Goal: Information Seeking & Learning: Find specific fact

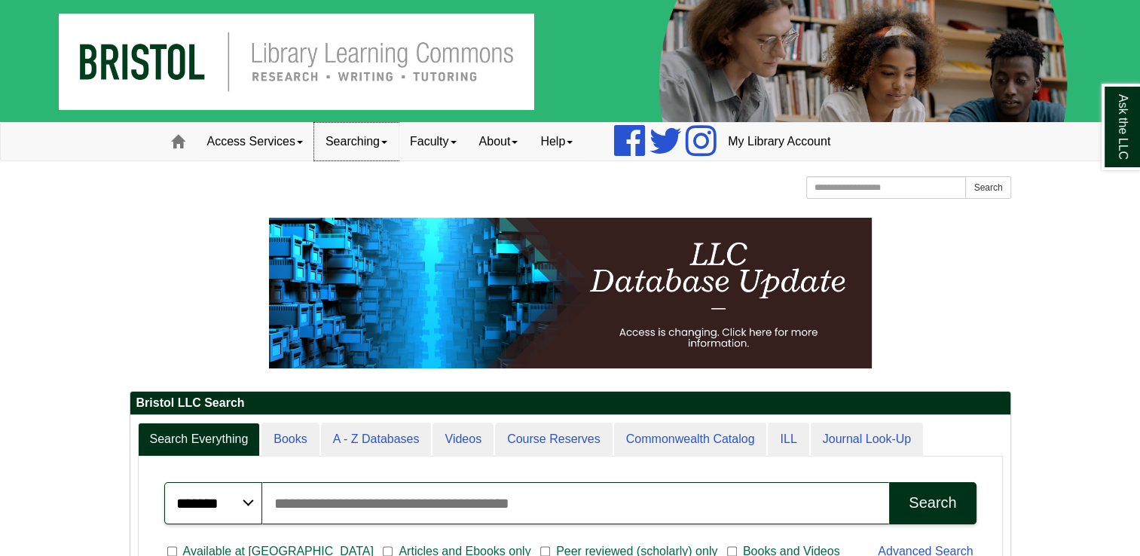
click at [344, 149] on link "Searching" at bounding box center [356, 142] width 84 height 38
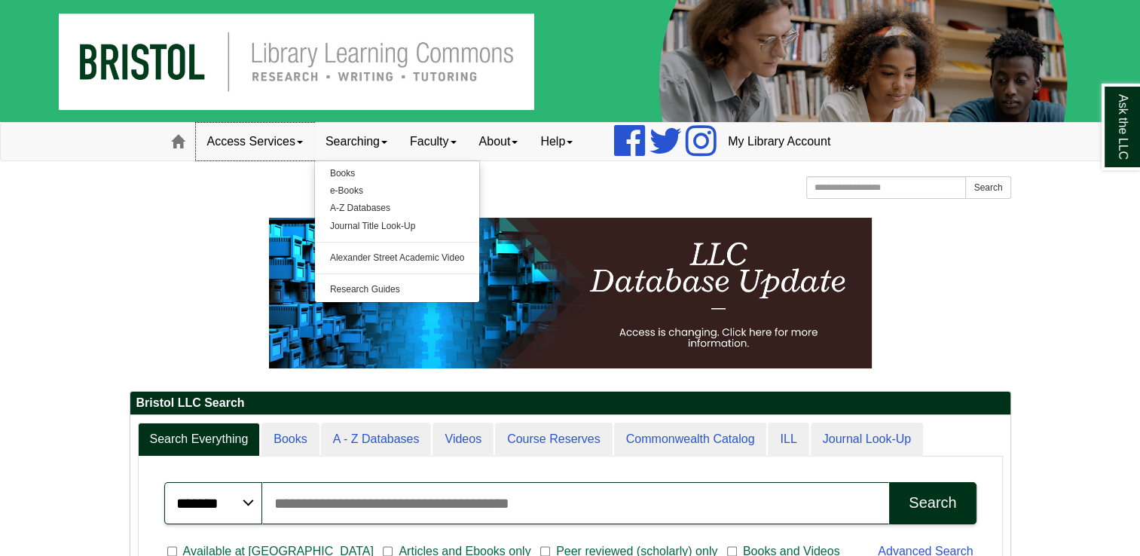
click at [270, 143] on link "Access Services" at bounding box center [255, 142] width 118 height 38
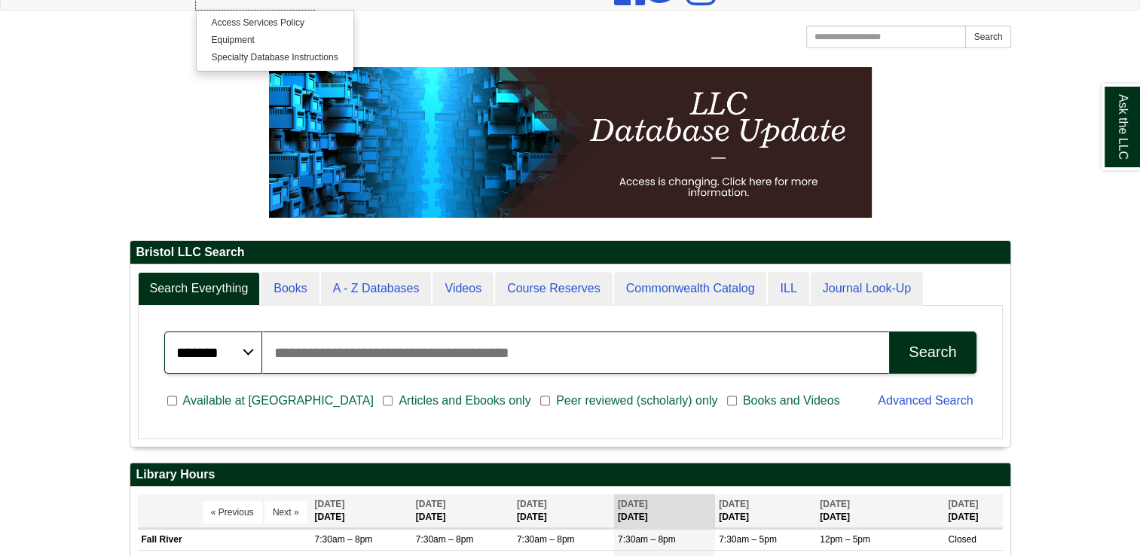
scroll to position [181, 880]
click at [389, 352] on input "Search articles, books, journals & more" at bounding box center [576, 352] width 628 height 42
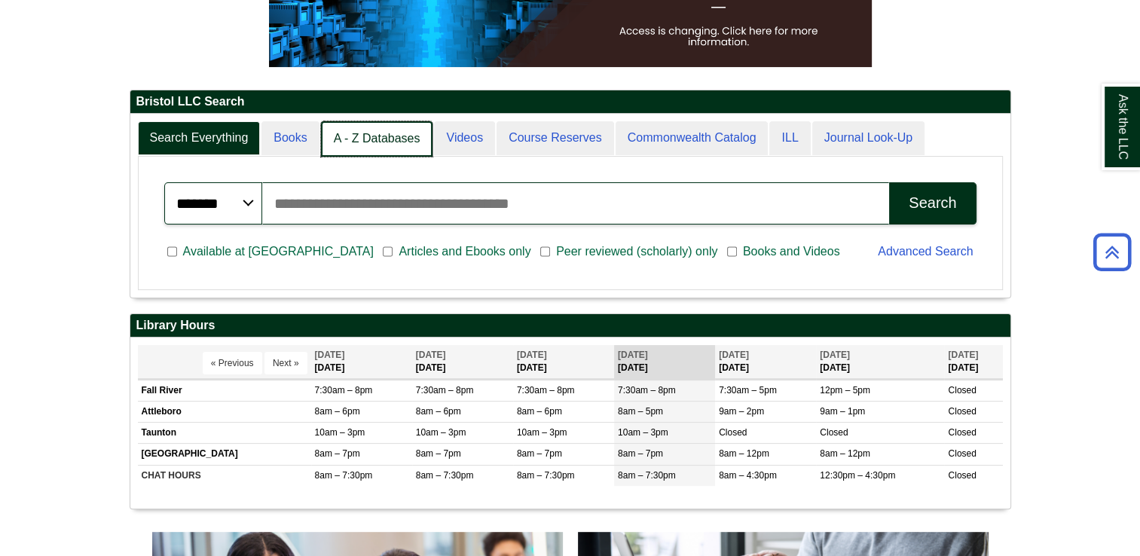
scroll to position [8, 7]
click at [378, 141] on link "A - Z Databases" at bounding box center [377, 138] width 112 height 35
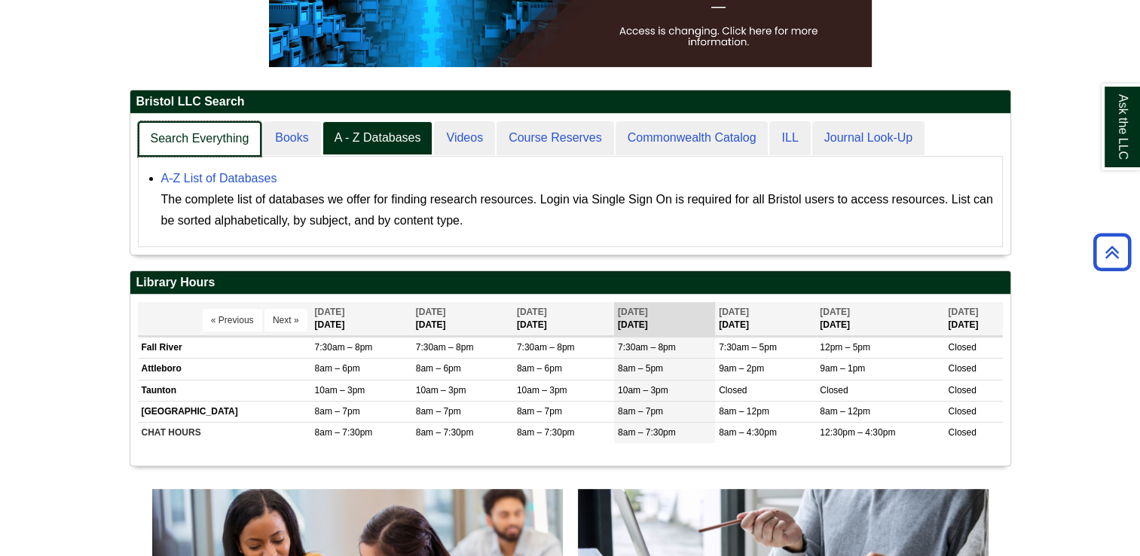
click at [226, 139] on link "Search Everything" at bounding box center [200, 138] width 124 height 35
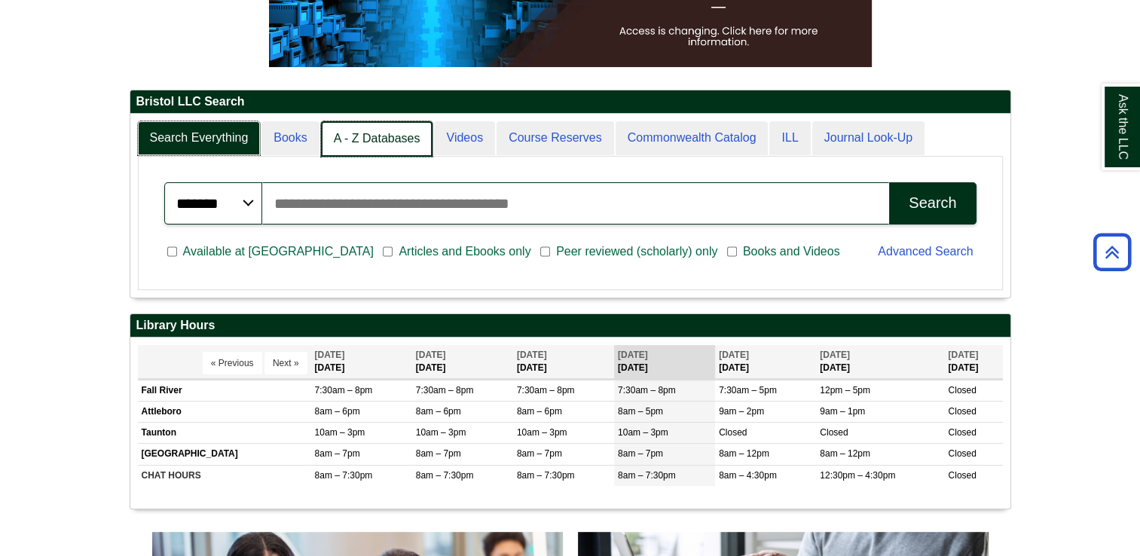
scroll to position [8, 7]
click at [372, 149] on link "A - Z Databases" at bounding box center [377, 138] width 112 height 35
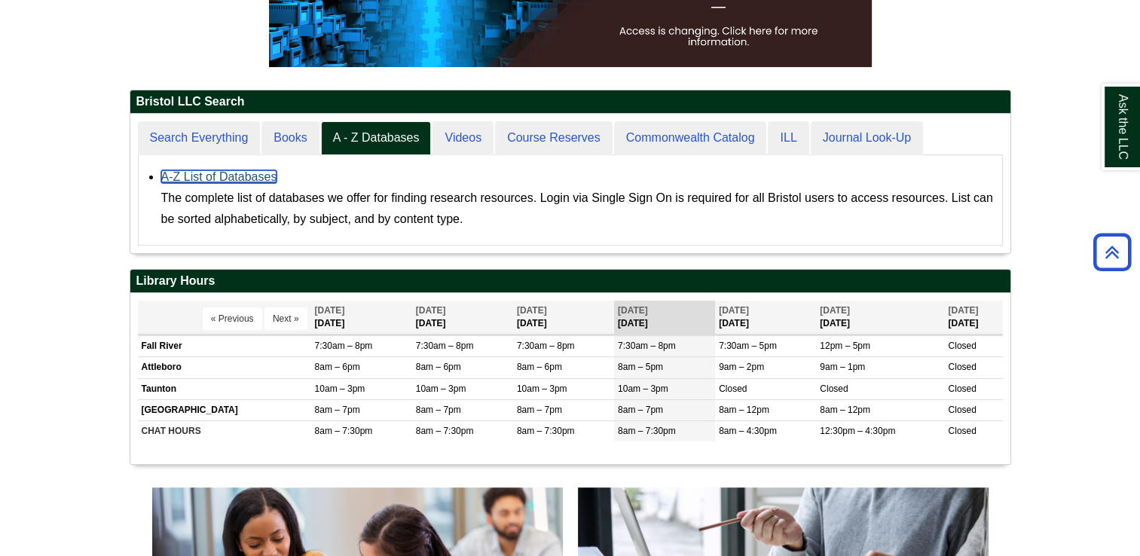
click at [233, 173] on link "A-Z List of Databases" at bounding box center [219, 176] width 116 height 13
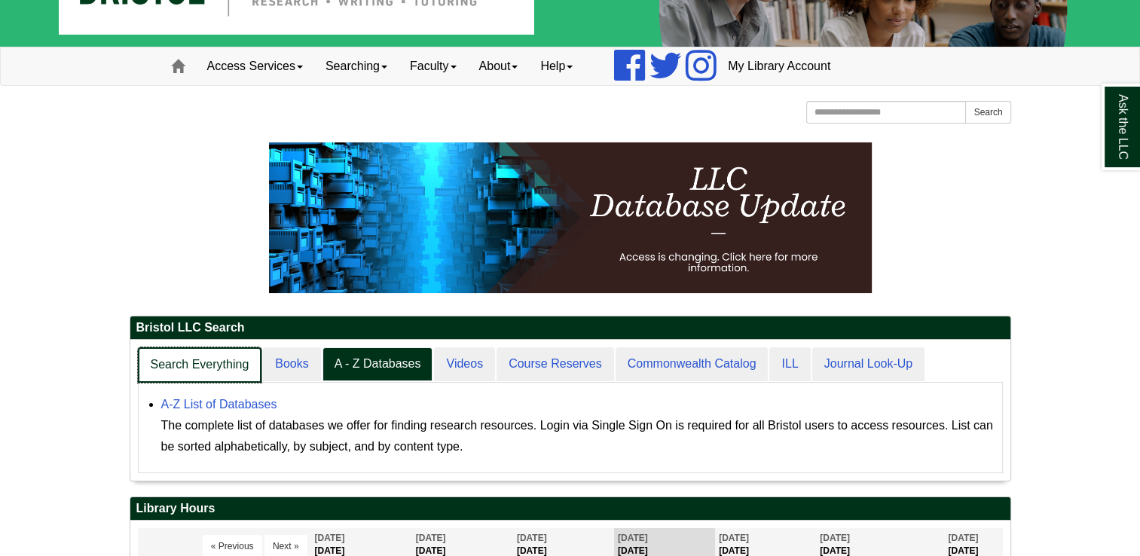
click at [217, 360] on link "Search Everything" at bounding box center [200, 364] width 124 height 35
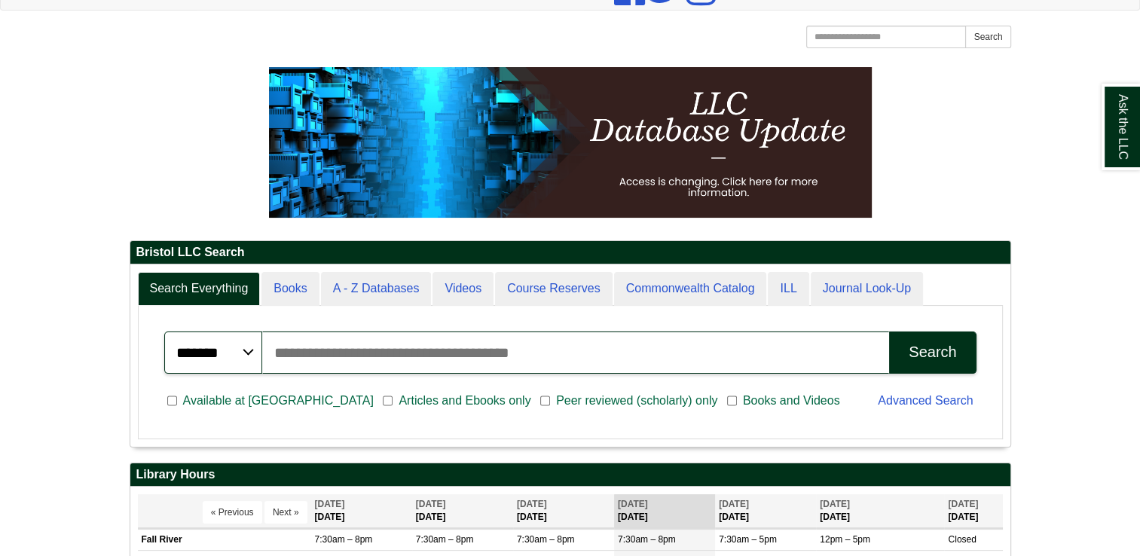
click at [482, 344] on input "Search articles, books, journals & more" at bounding box center [576, 352] width 628 height 42
type input "**********"
click at [957, 347] on button "Search" at bounding box center [932, 352] width 87 height 42
